Goal: Task Accomplishment & Management: Use online tool/utility

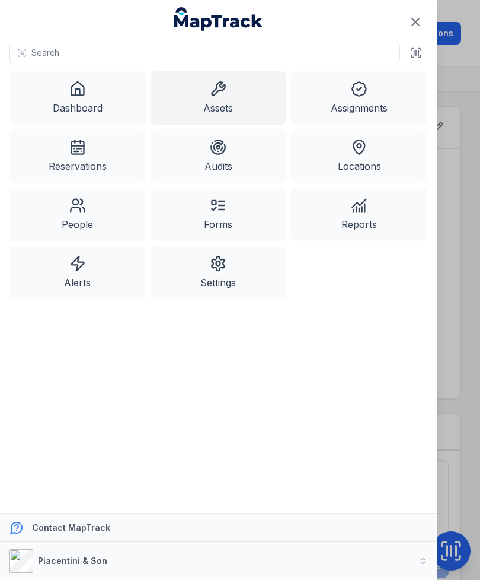
click at [231, 105] on link "Assets" at bounding box center [219, 97] width 136 height 53
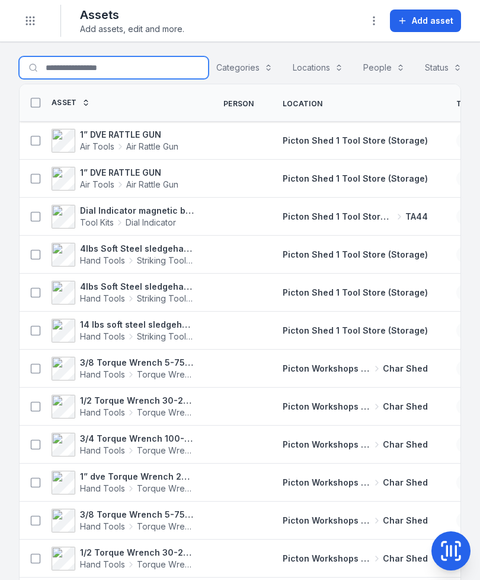
click at [113, 67] on input "Search for assets" at bounding box center [114, 67] width 190 height 23
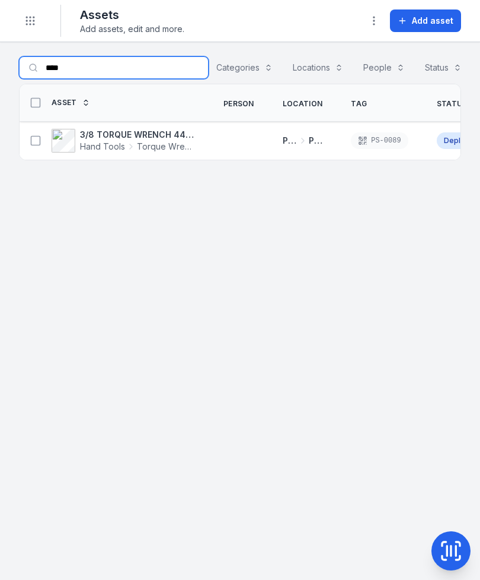
type input "****"
click at [36, 143] on icon at bounding box center [36, 141] width 12 height 12
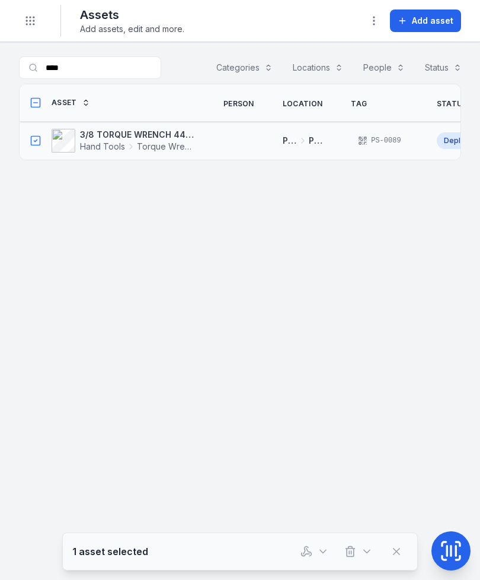
click at [305, 548] on icon "button" at bounding box center [306, 550] width 5 height 8
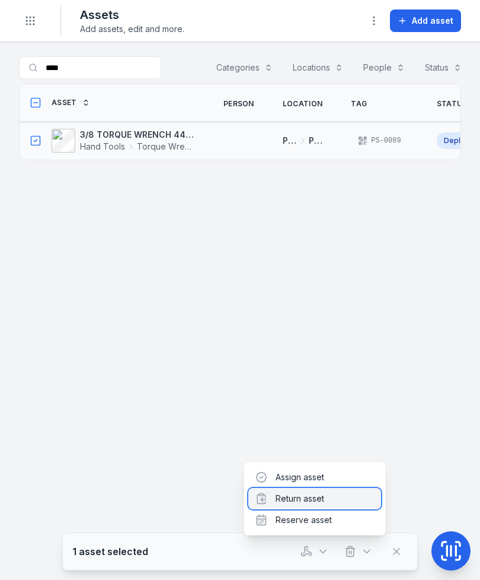
click at [323, 499] on div "Return asset" at bounding box center [315, 498] width 133 height 21
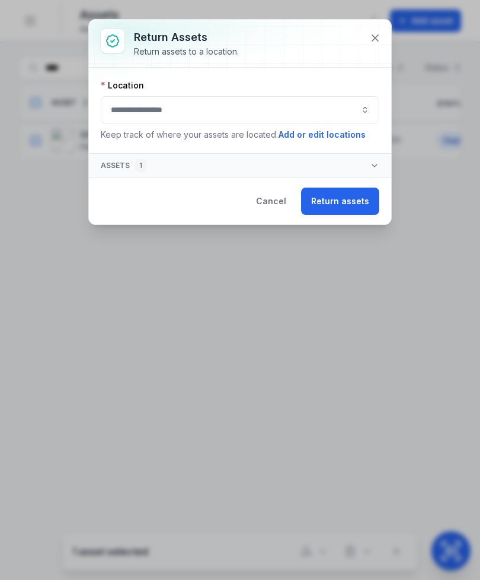
click at [169, 109] on button "button" at bounding box center [240, 109] width 279 height 27
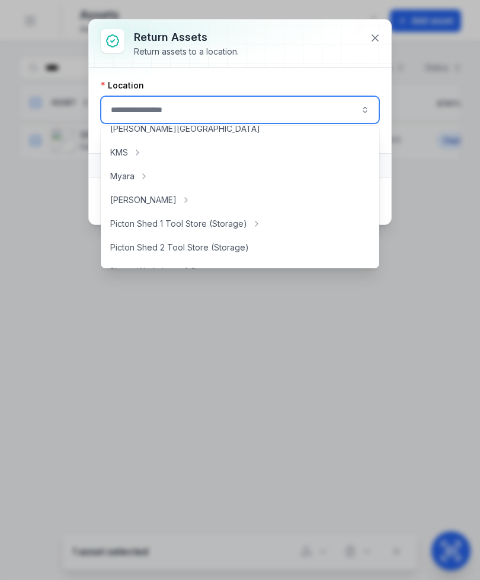
scroll to position [156, 0]
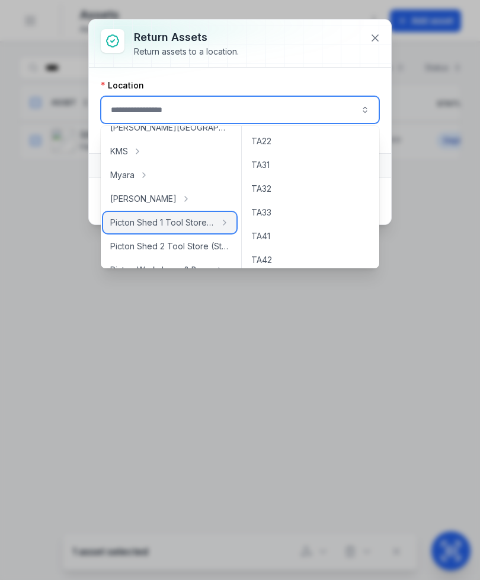
click at [173, 222] on span "Picton Shed 1 Tool Store (Storage)" at bounding box center [162, 223] width 105 height 12
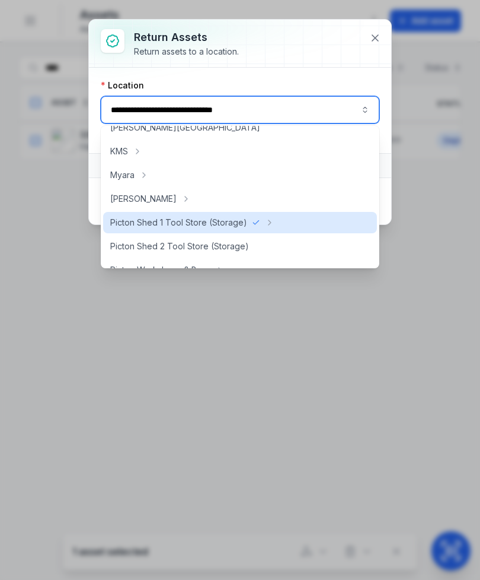
type input "**********"
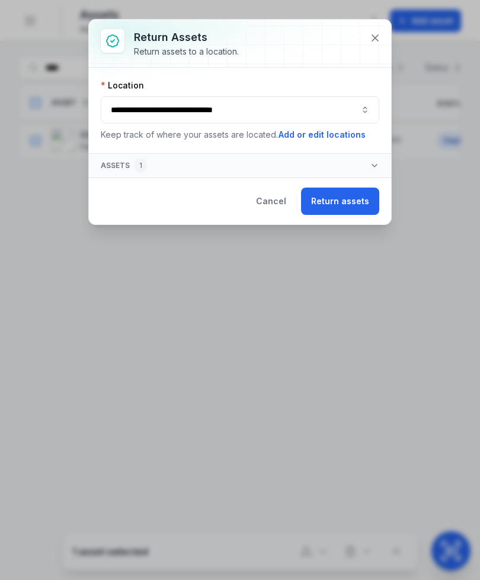
click at [316, 209] on button "Return assets" at bounding box center [340, 200] width 78 height 27
